Goal: Task Accomplishment & Management: Manage account settings

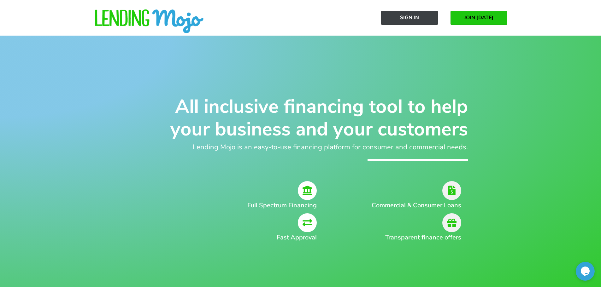
click at [408, 15] on span "Sign In" at bounding box center [409, 18] width 19 height 6
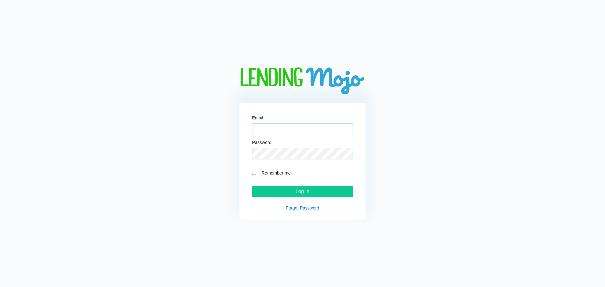
click at [293, 133] on input "Email" at bounding box center [302, 129] width 101 height 12
type input "jphillips@tdffleet.com"
click at [252, 186] on input "Log In" at bounding box center [302, 191] width 101 height 11
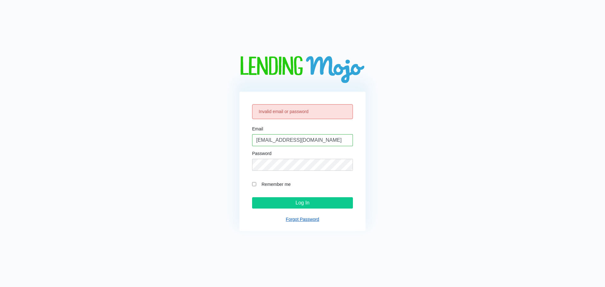
click at [304, 219] on link "Forgot Password" at bounding box center [302, 219] width 33 height 5
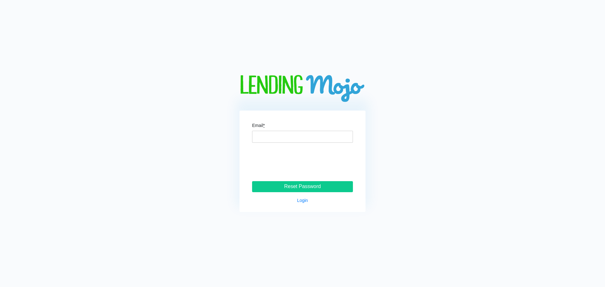
click at [278, 146] on form "Email * Reset Password" at bounding box center [302, 157] width 101 height 69
click at [278, 135] on input "Email *" at bounding box center [302, 137] width 101 height 12
type input "[EMAIL_ADDRESS][DOMAIN_NAME]"
click at [302, 186] on input "Reset Password" at bounding box center [302, 186] width 101 height 11
